Goal: Task Accomplishment & Management: Manage account settings

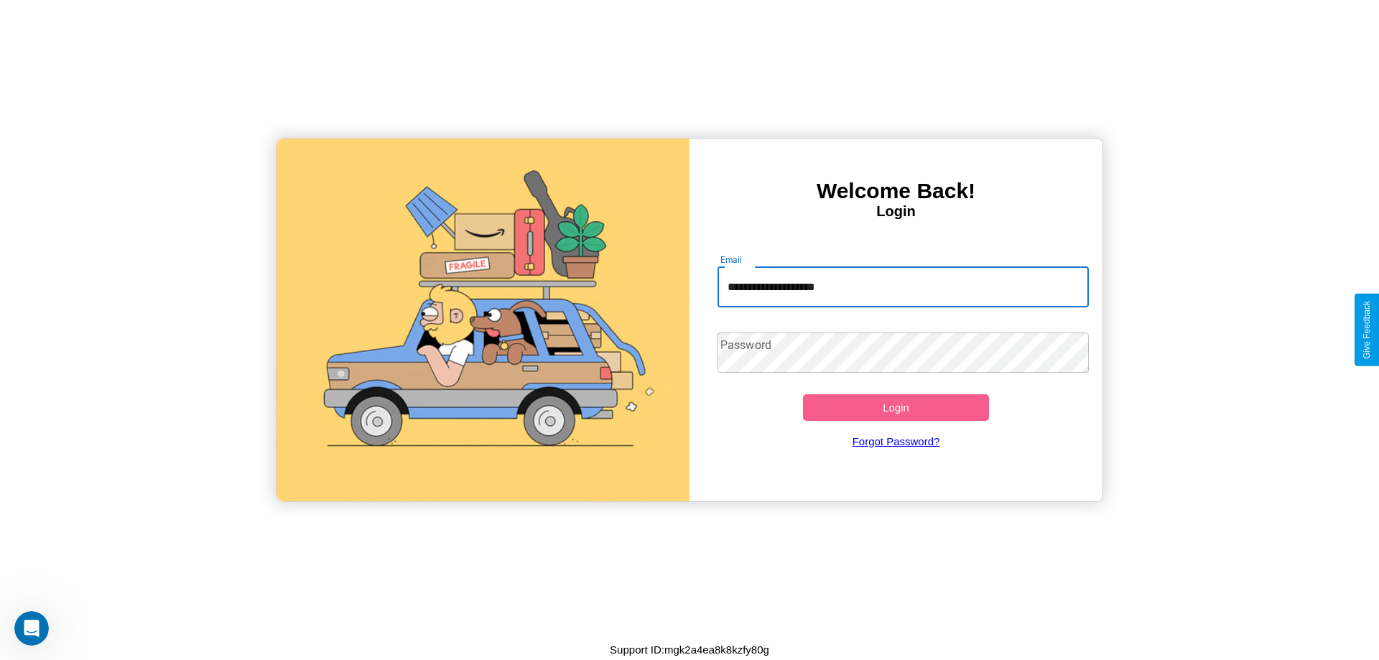
type input "**********"
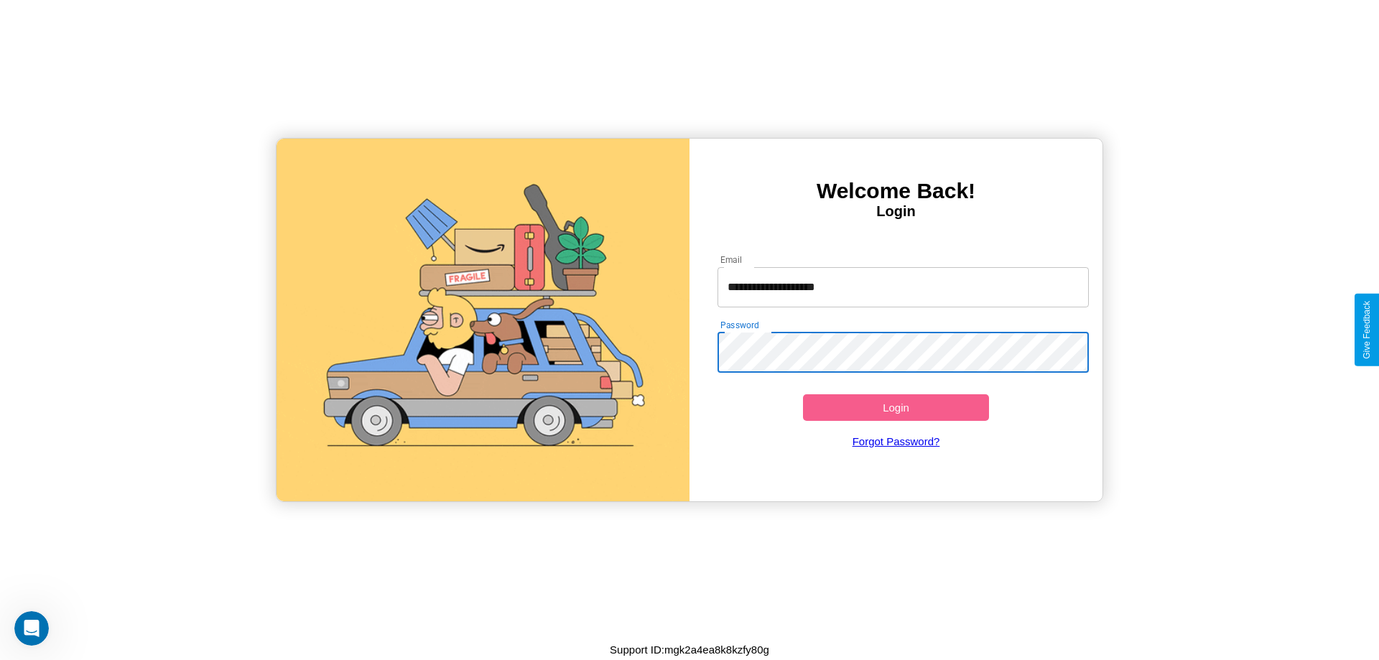
click at [896, 407] on button "Login" at bounding box center [896, 407] width 186 height 27
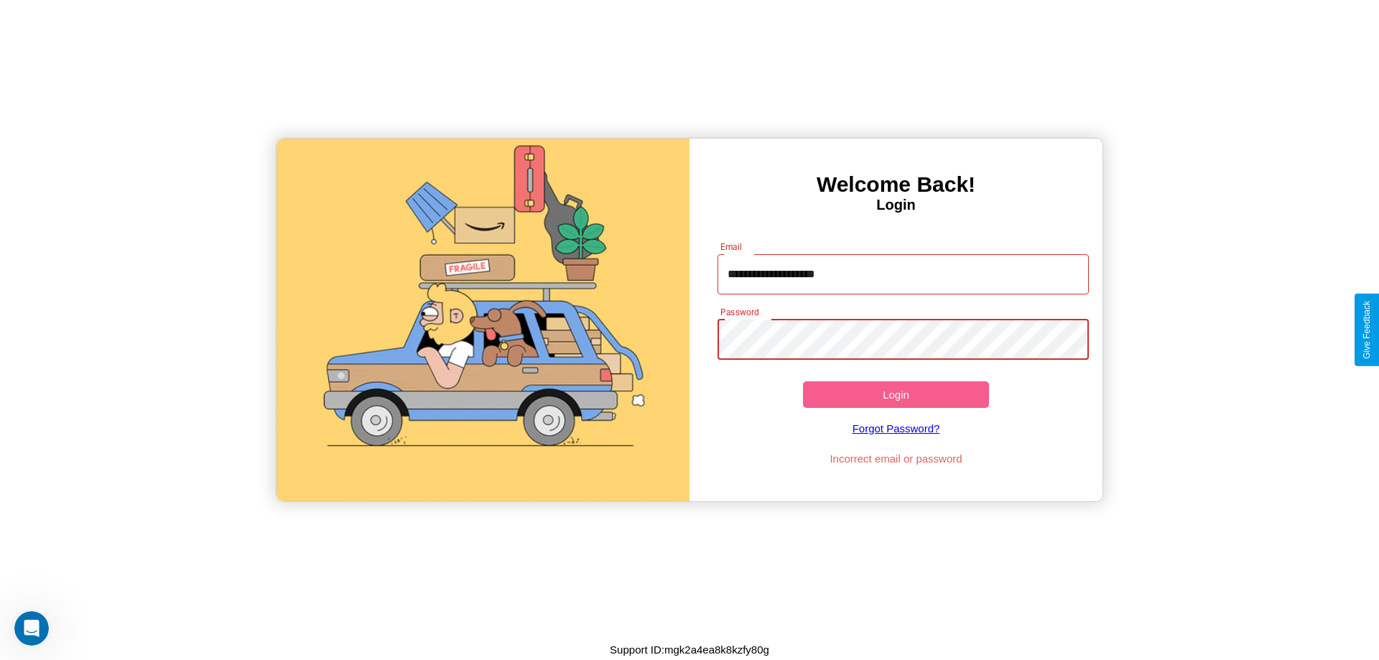
click at [896, 394] on button "Login" at bounding box center [896, 394] width 186 height 27
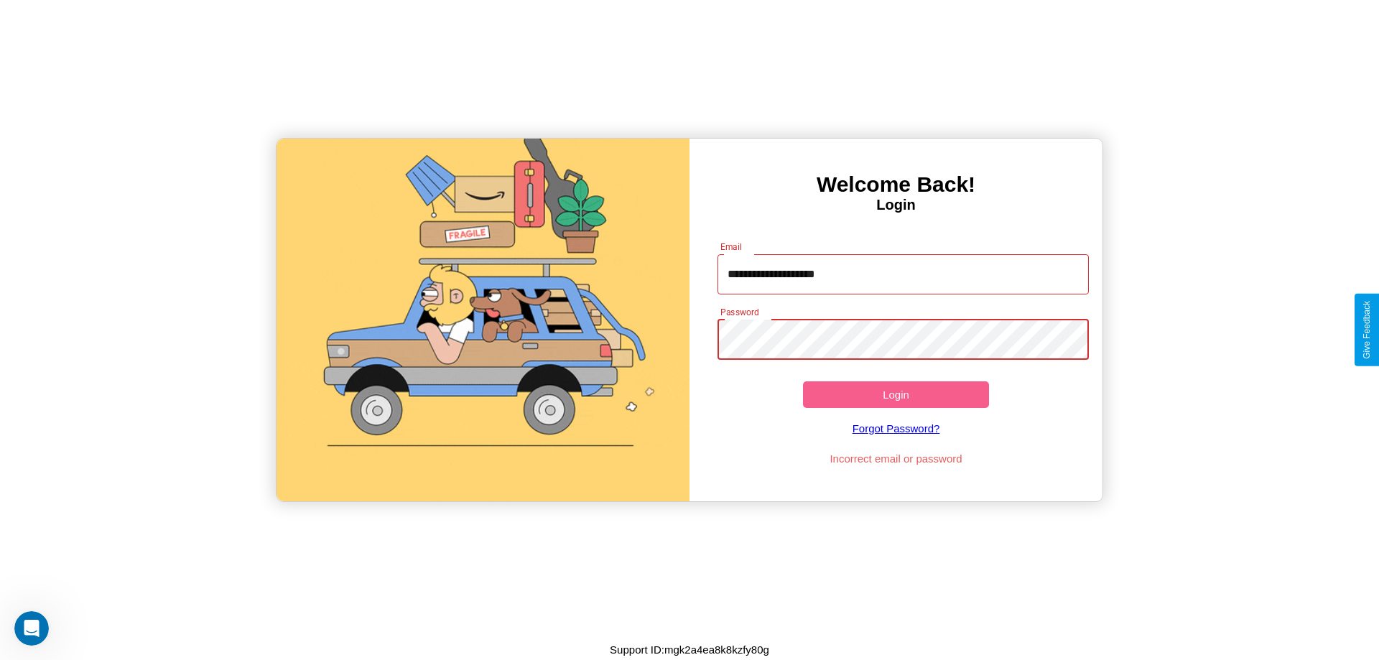
click at [896, 394] on button "Login" at bounding box center [896, 394] width 186 height 27
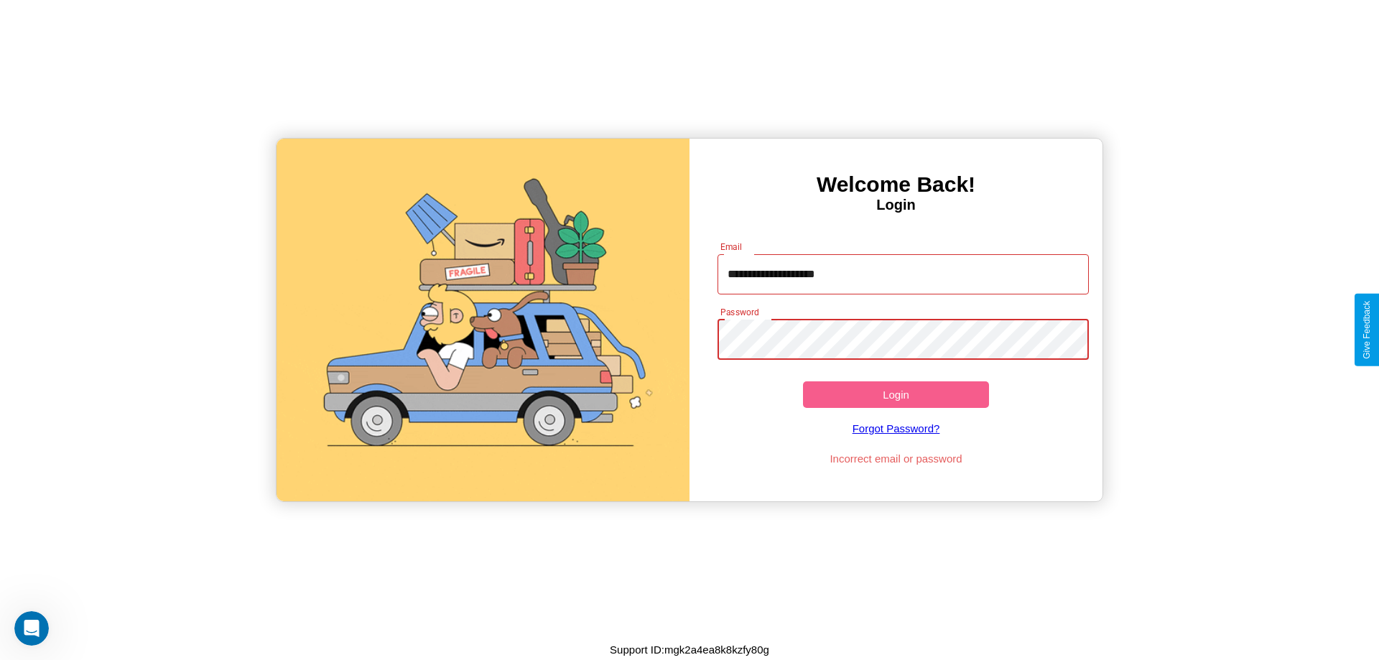
click at [896, 394] on button "Login" at bounding box center [896, 394] width 186 height 27
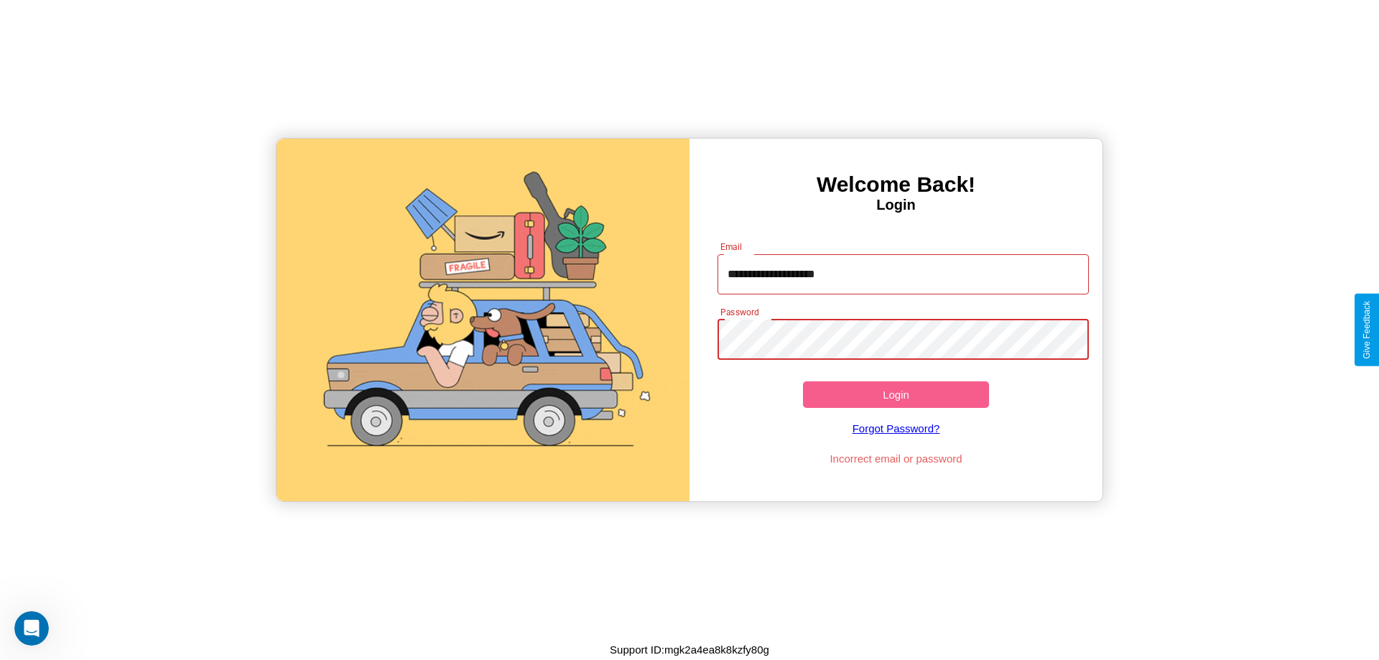
click at [896, 394] on button "Login" at bounding box center [896, 394] width 186 height 27
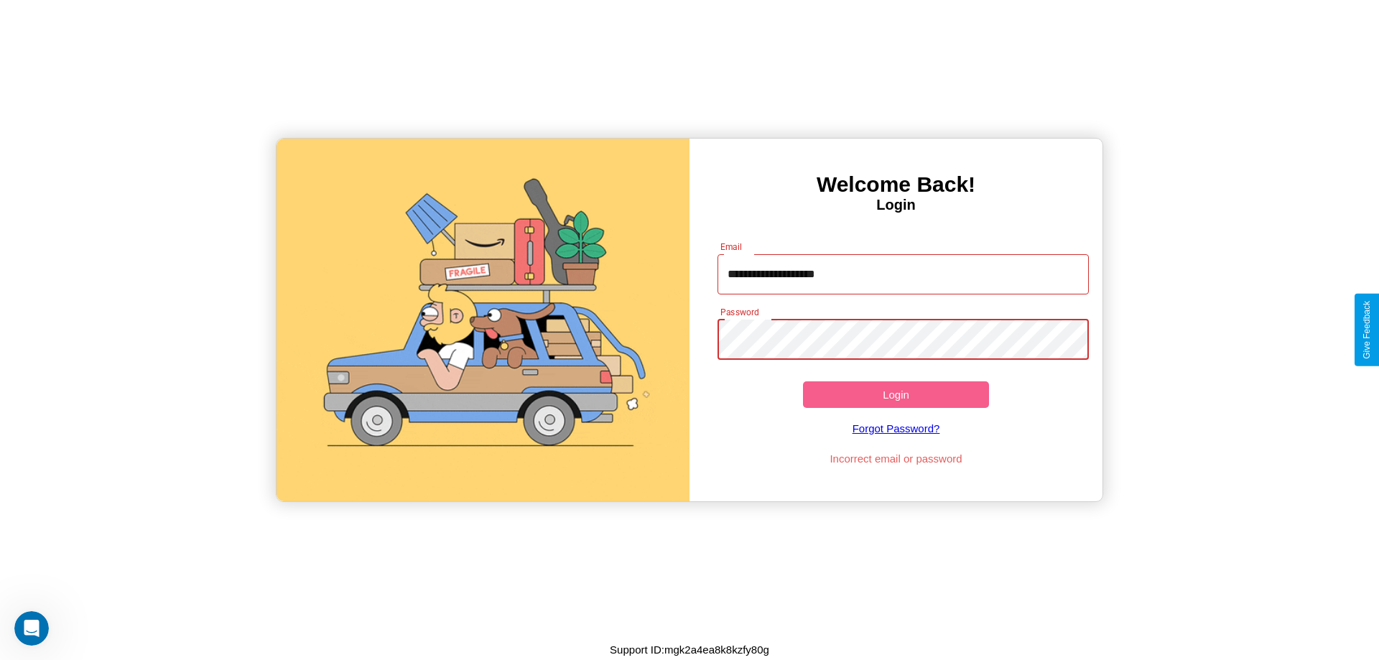
click at [896, 394] on button "Login" at bounding box center [896, 394] width 186 height 27
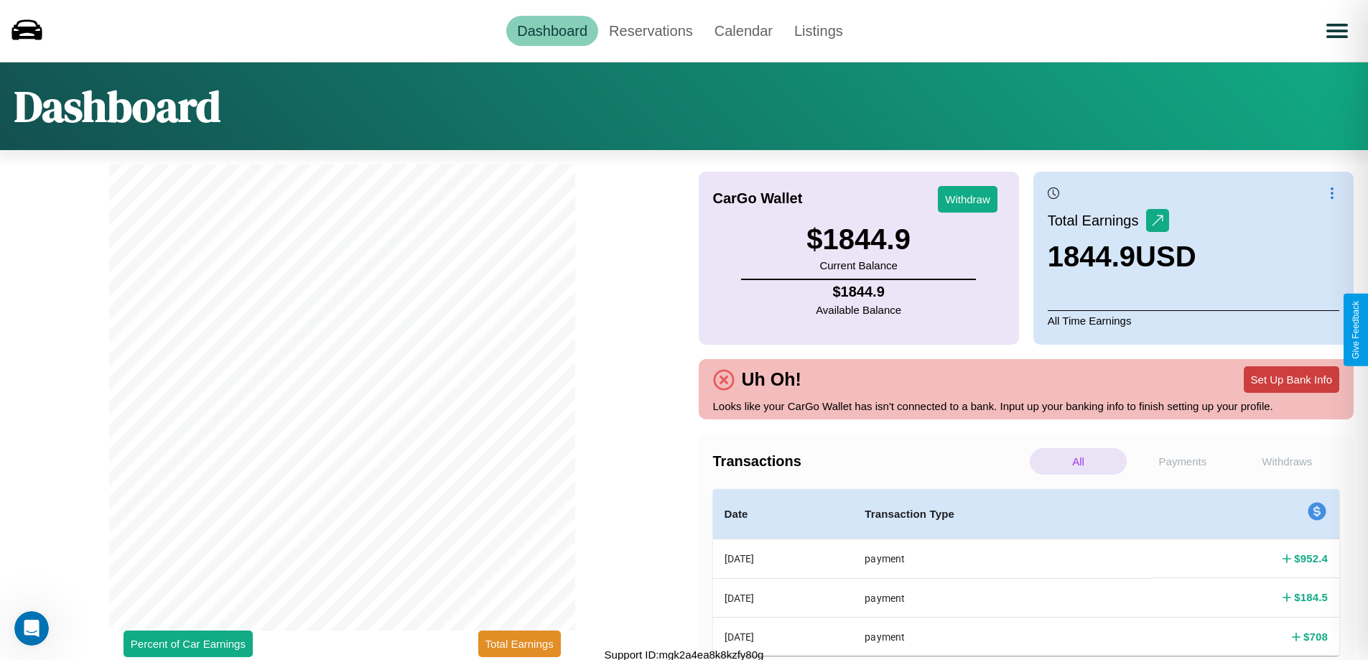
click at [1291, 379] on button "Set Up Bank Info" at bounding box center [1292, 379] width 96 height 27
